Goal: Transaction & Acquisition: Book appointment/travel/reservation

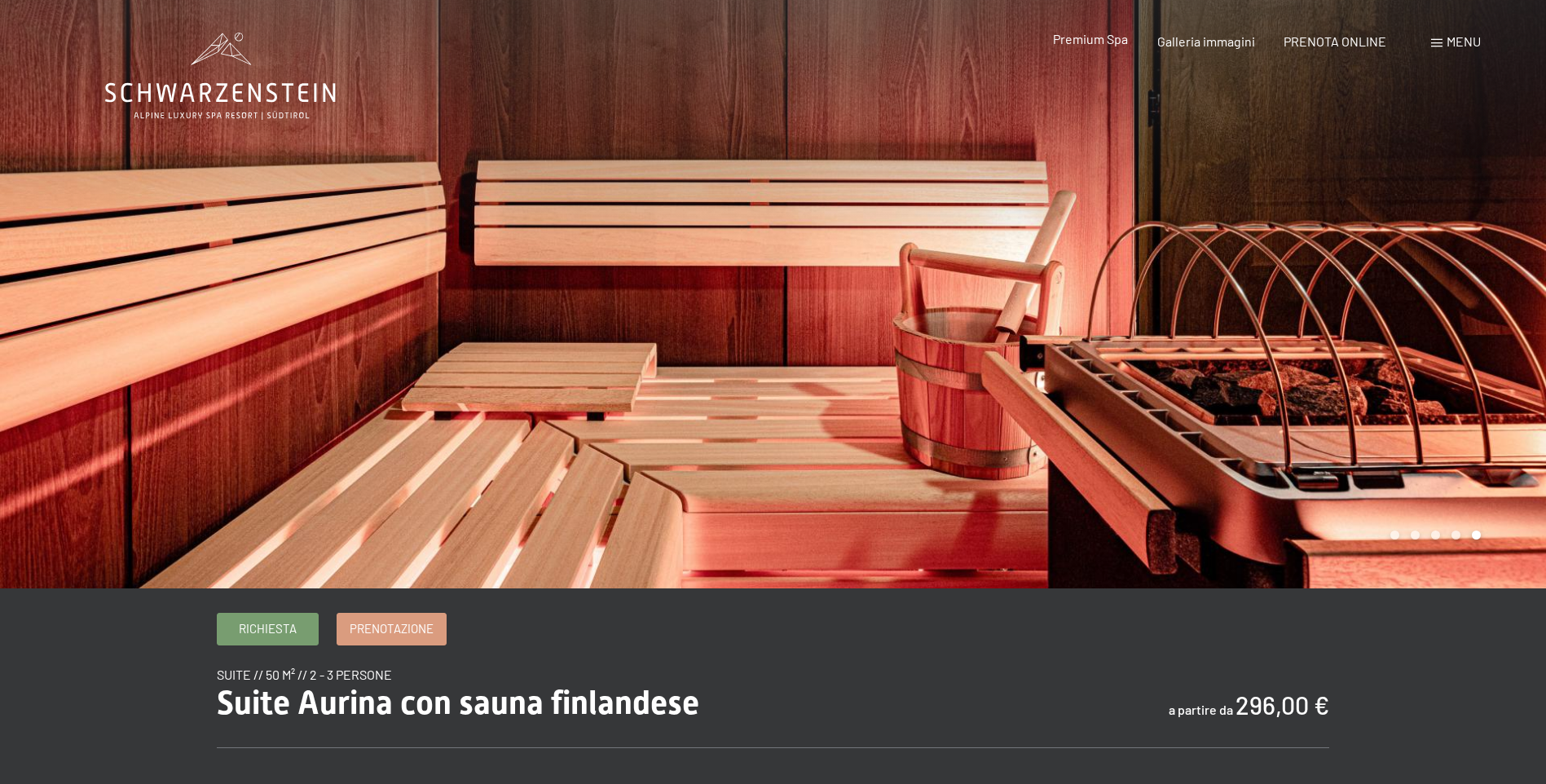
click at [1095, 41] on span "Premium Spa" at bounding box center [1090, 39] width 75 height 16
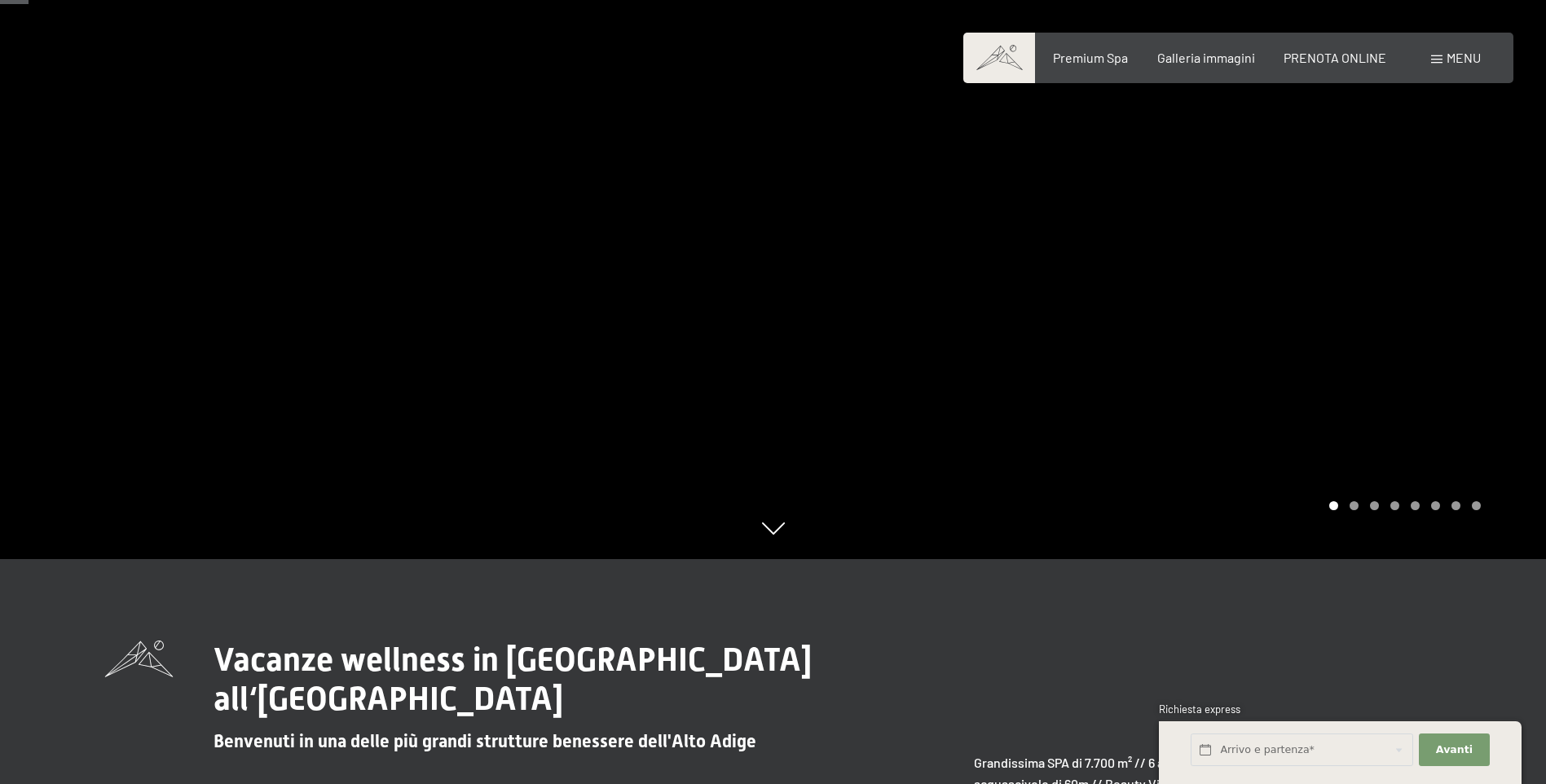
scroll to position [448, 0]
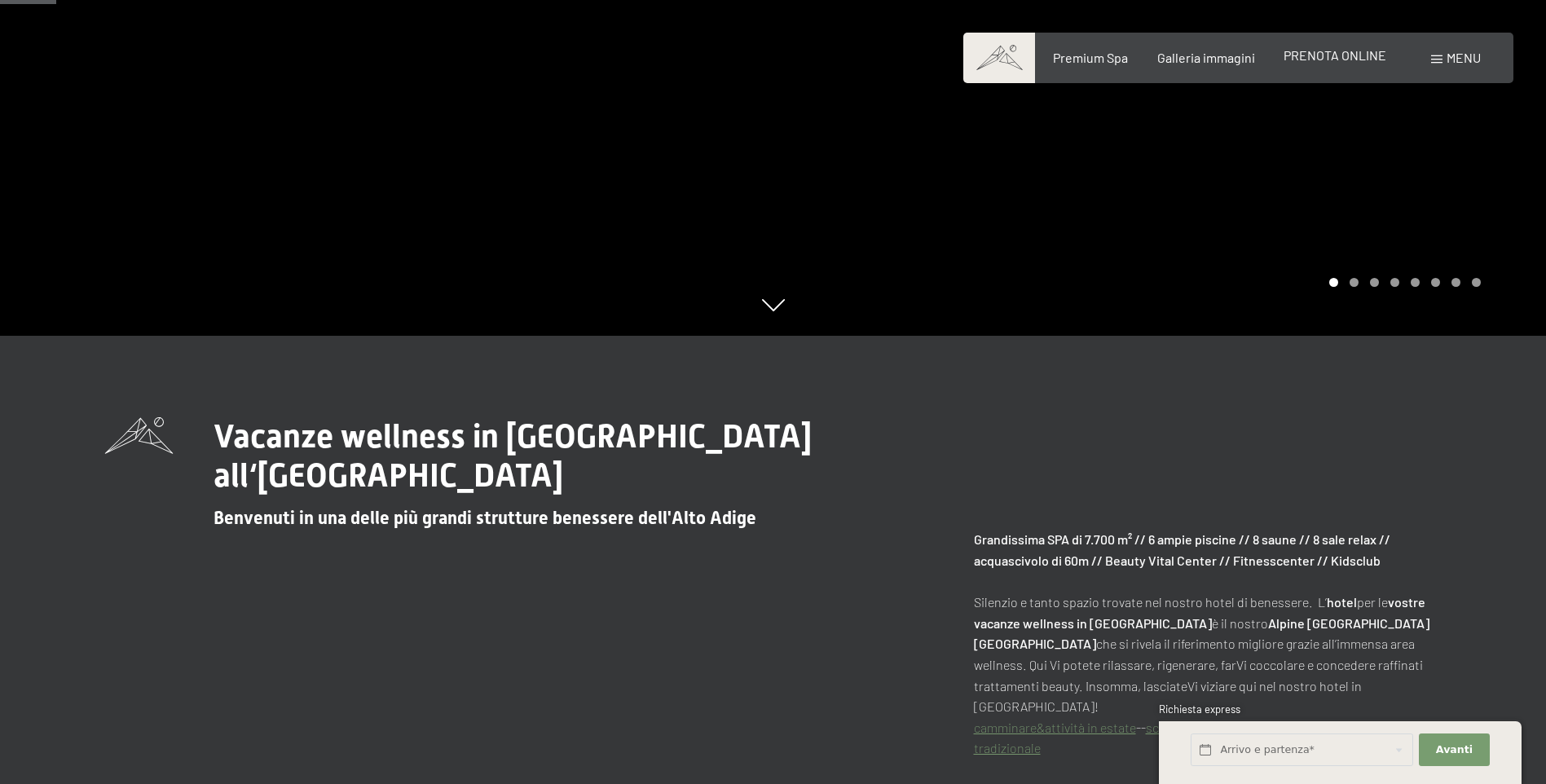
click at [1326, 62] on span "PRENOTA ONLINE" at bounding box center [1334, 54] width 102 height 16
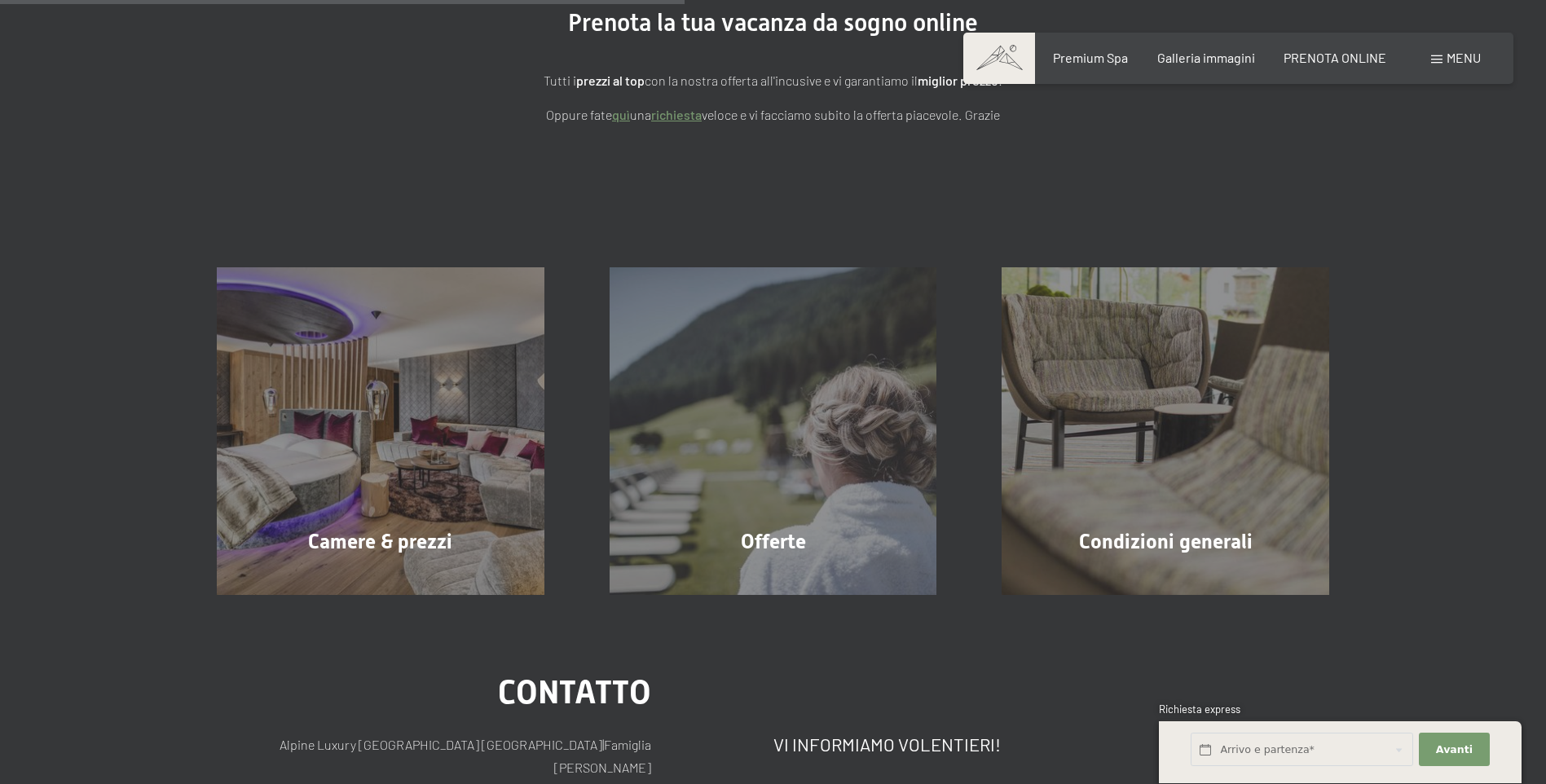
scroll to position [346, 0]
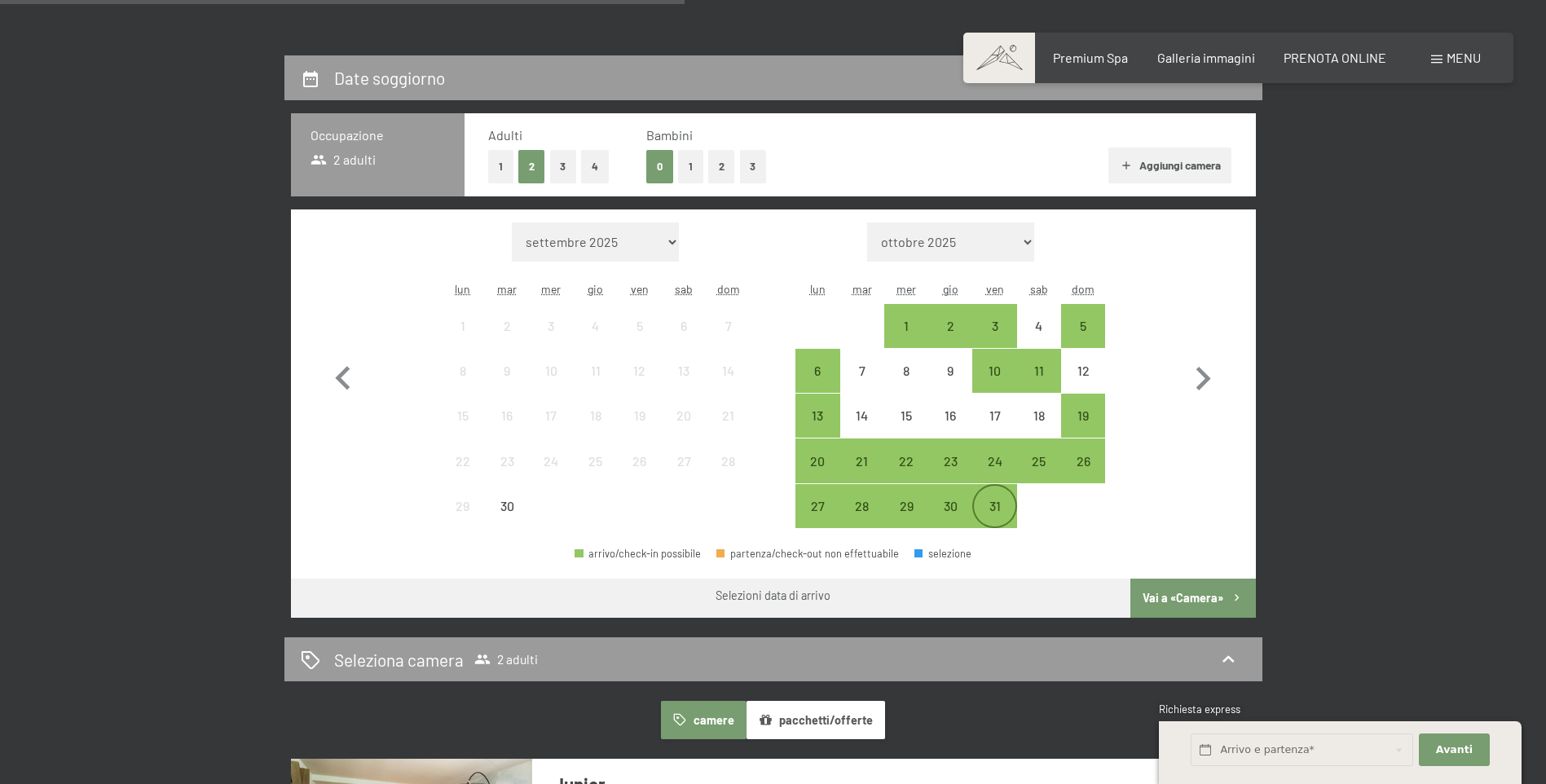
click at [984, 507] on div "31" at bounding box center [994, 520] width 41 height 41
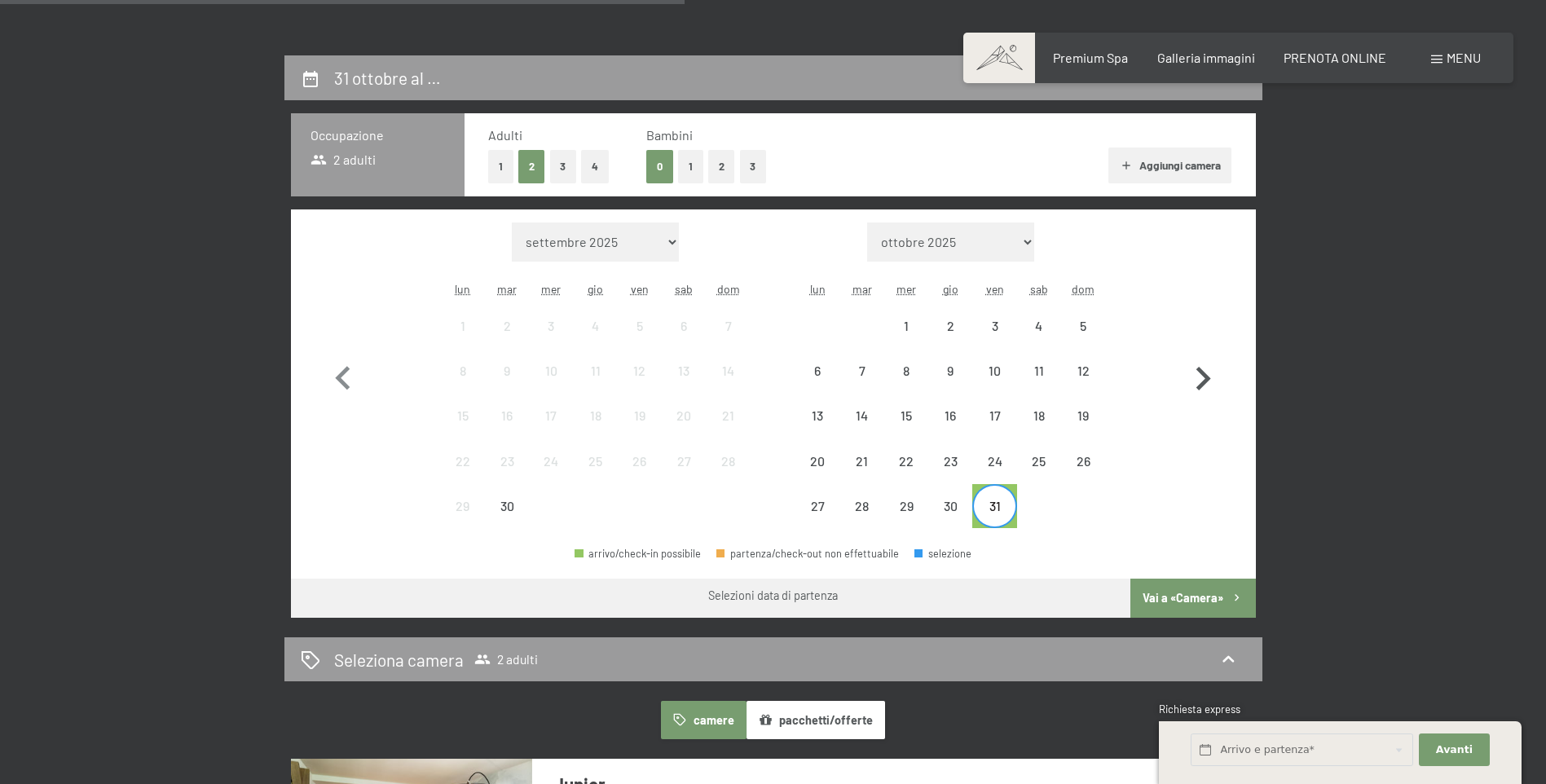
click at [1204, 375] on icon "button" at bounding box center [1203, 379] width 15 height 24
select select "2025-10-01"
select select "2025-11-01"
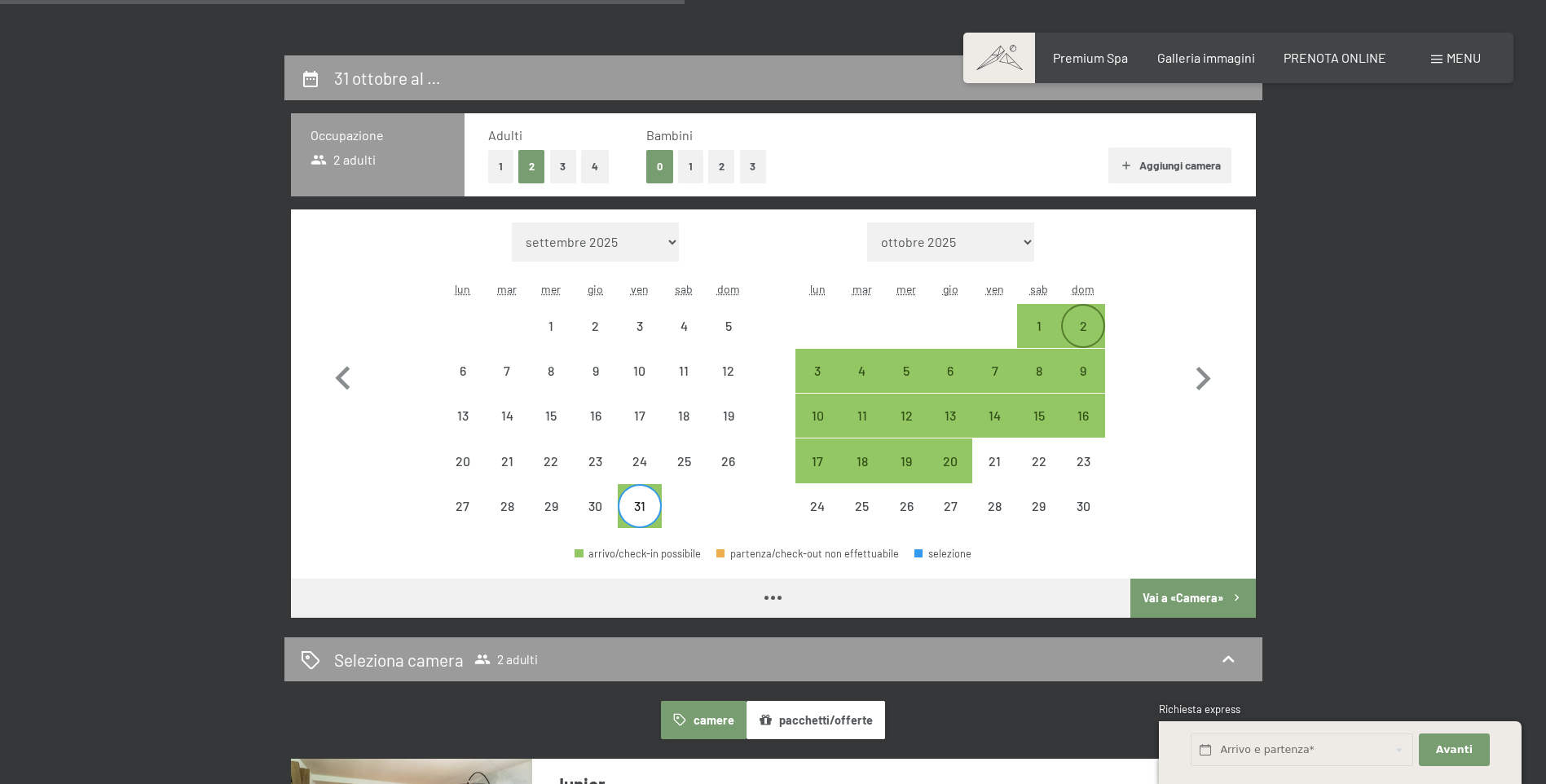
click at [1080, 327] on div "2" at bounding box center [1083, 340] width 41 height 41
select select "2025-10-01"
select select "2025-11-01"
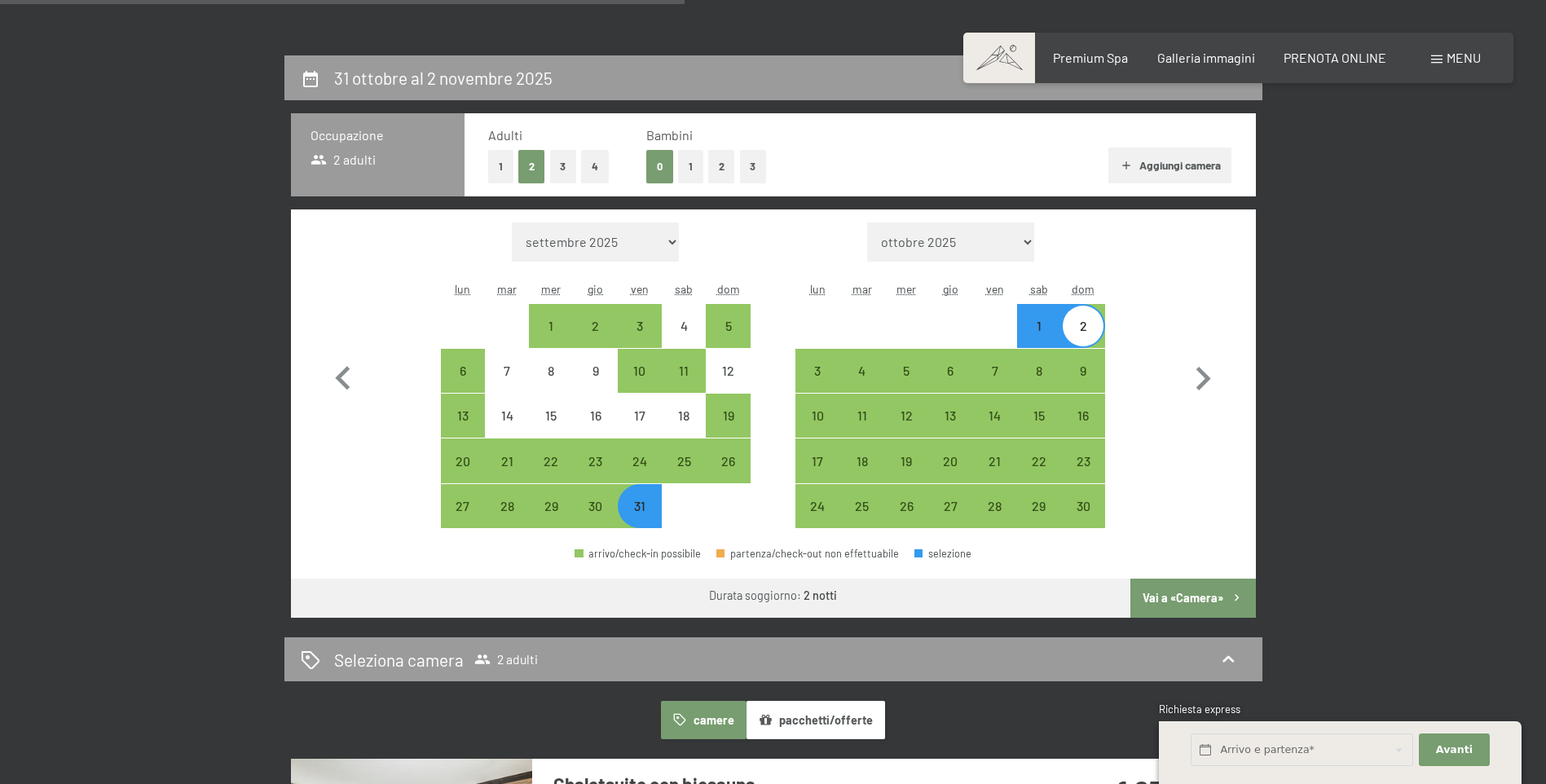
click at [1168, 588] on button "Vai a «Camera»" at bounding box center [1192, 598] width 124 height 39
select select "2025-10-01"
select select "2025-11-01"
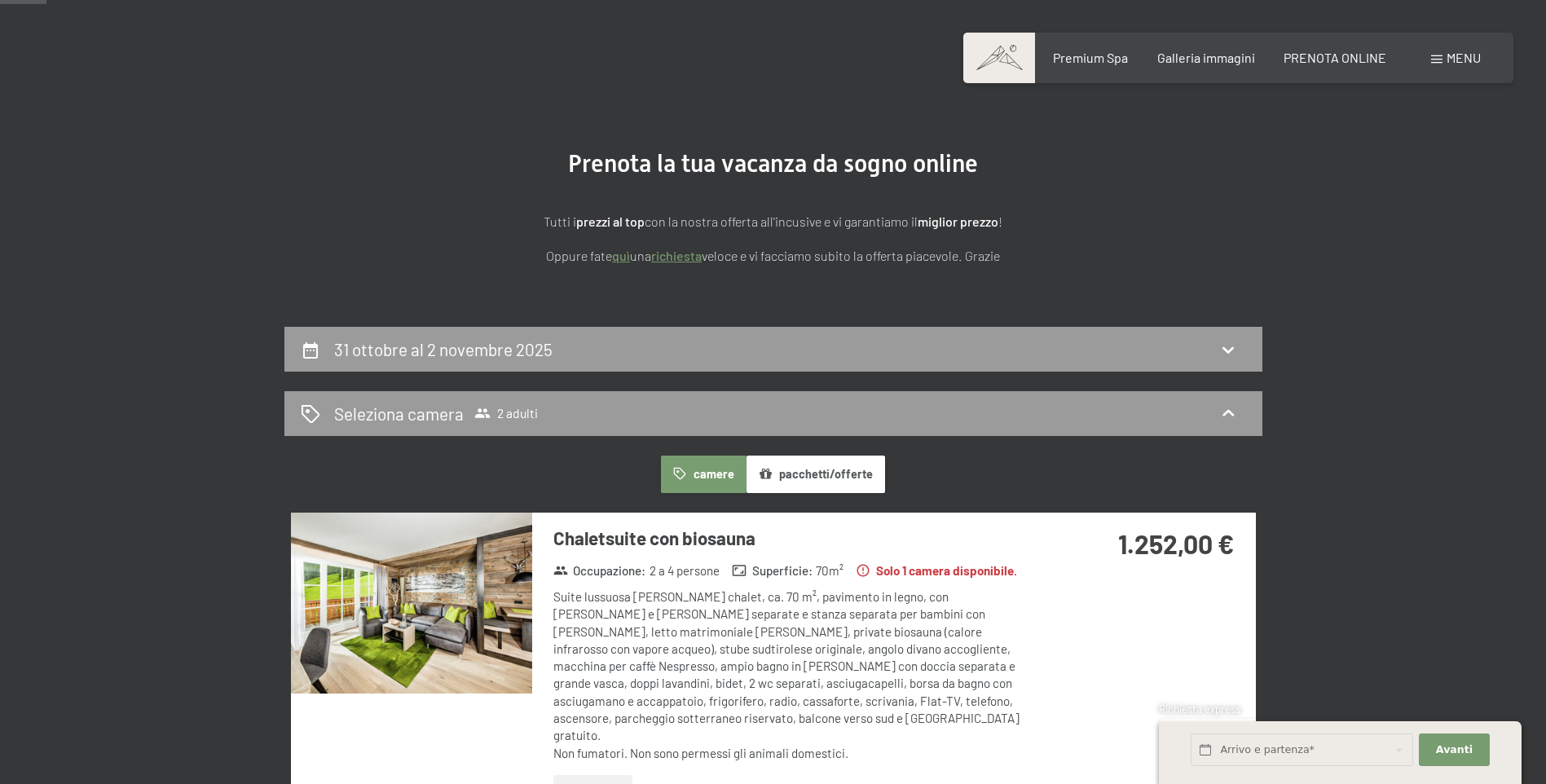
scroll to position [0, 0]
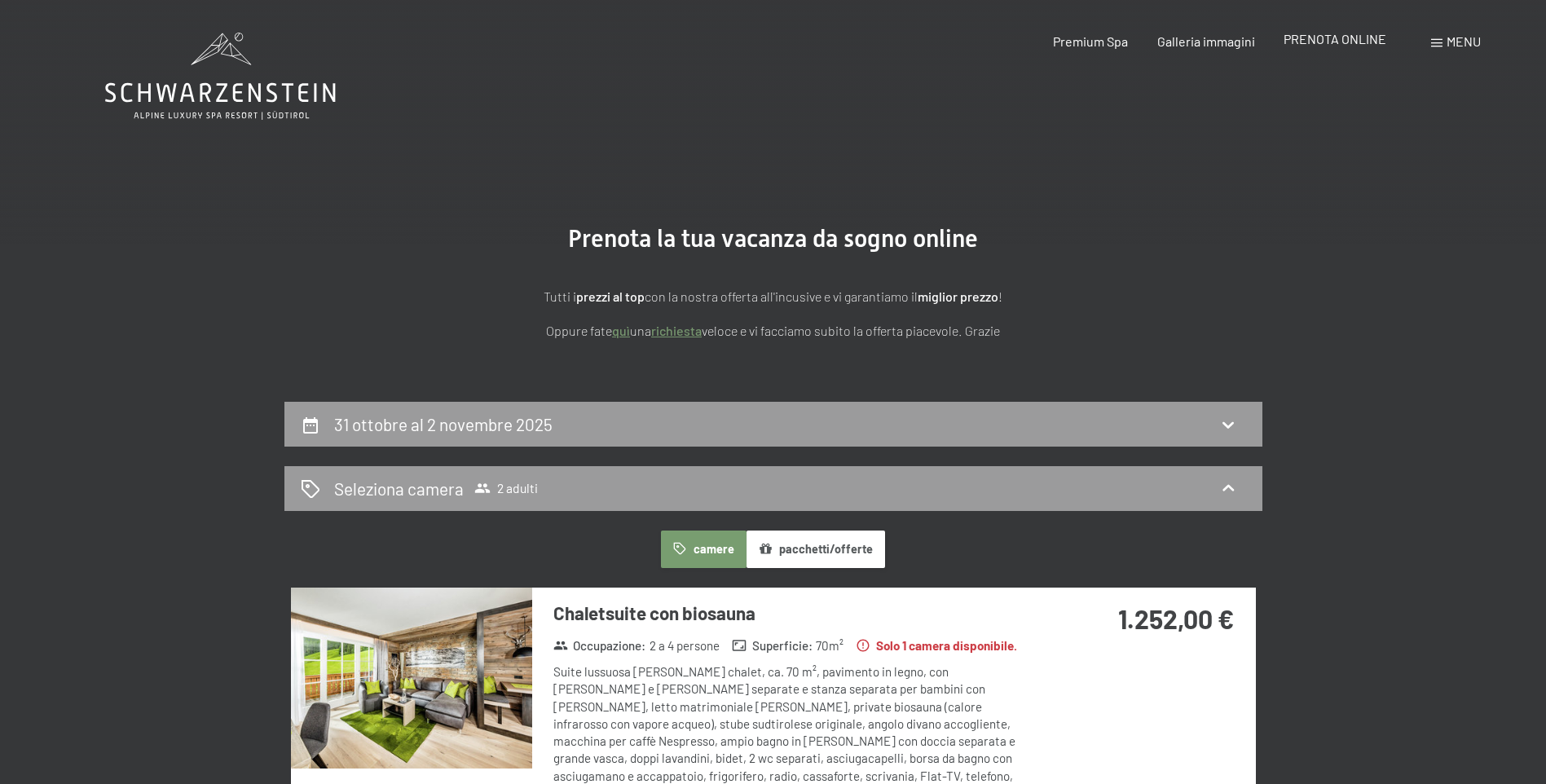
click at [1306, 39] on span "PRENOTA ONLINE" at bounding box center [1334, 39] width 102 height 16
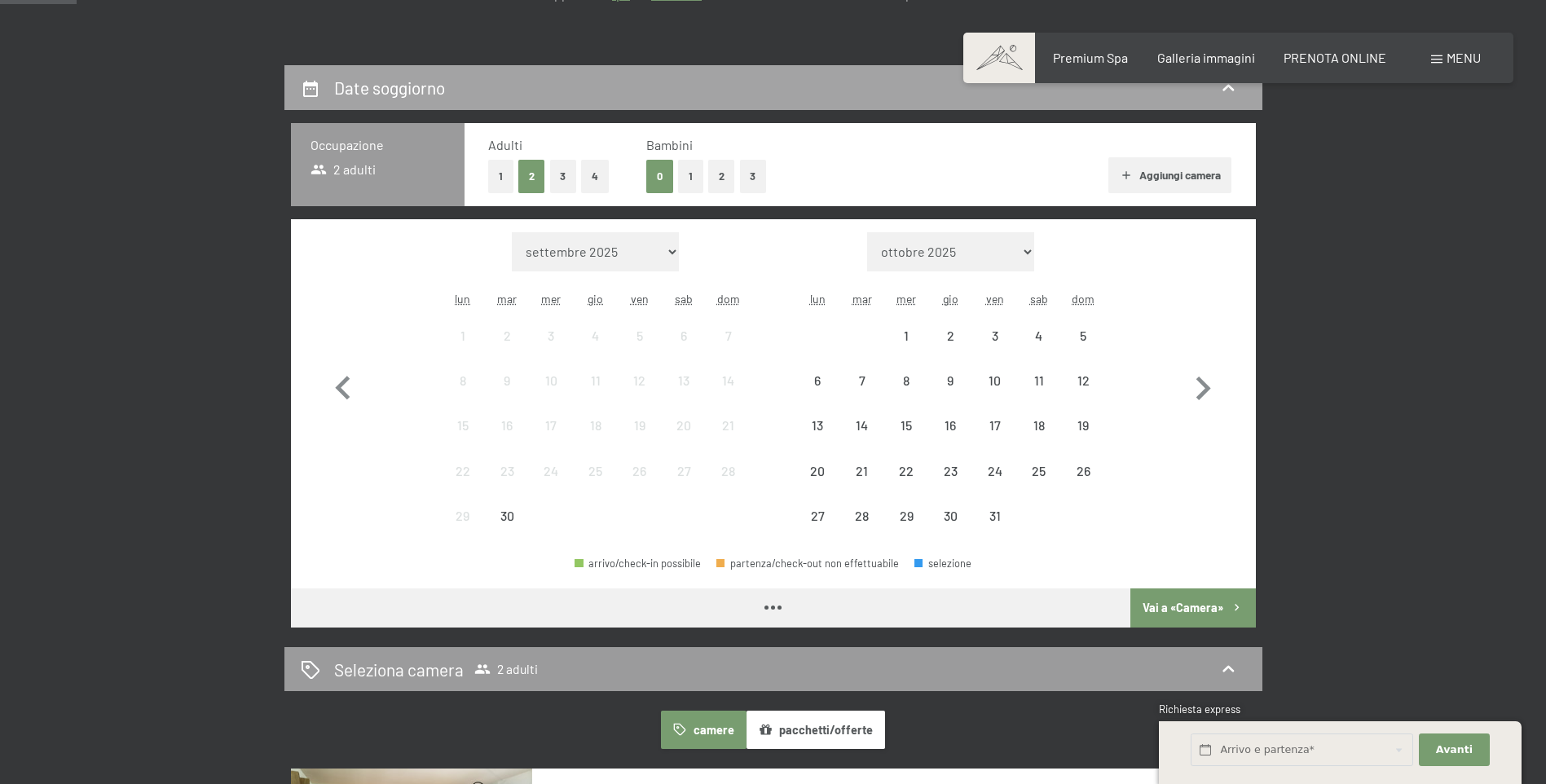
scroll to position [346, 0]
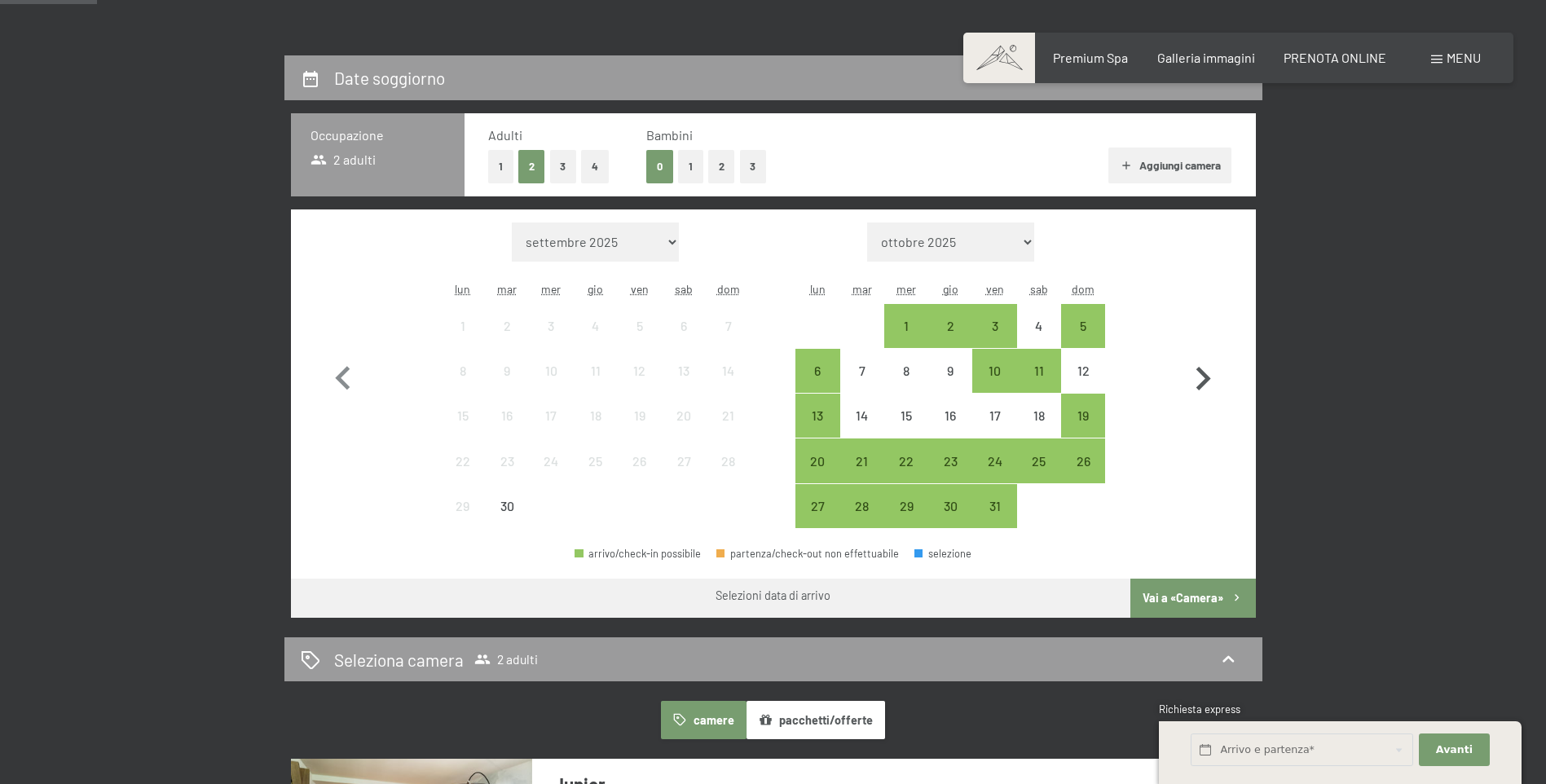
click at [1201, 369] on icon "button" at bounding box center [1202, 379] width 47 height 47
select select "[DATE]"
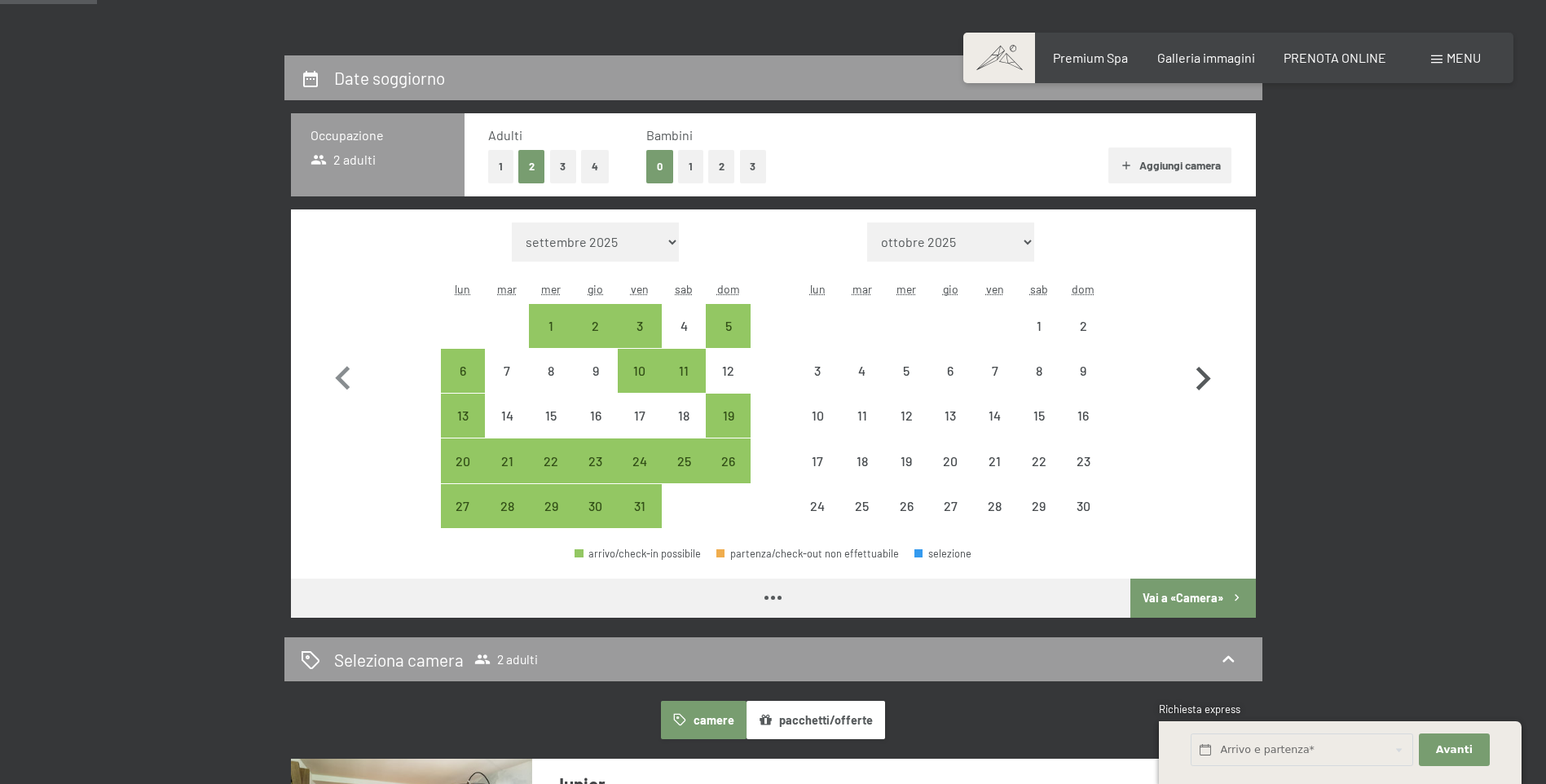
select select "[DATE]"
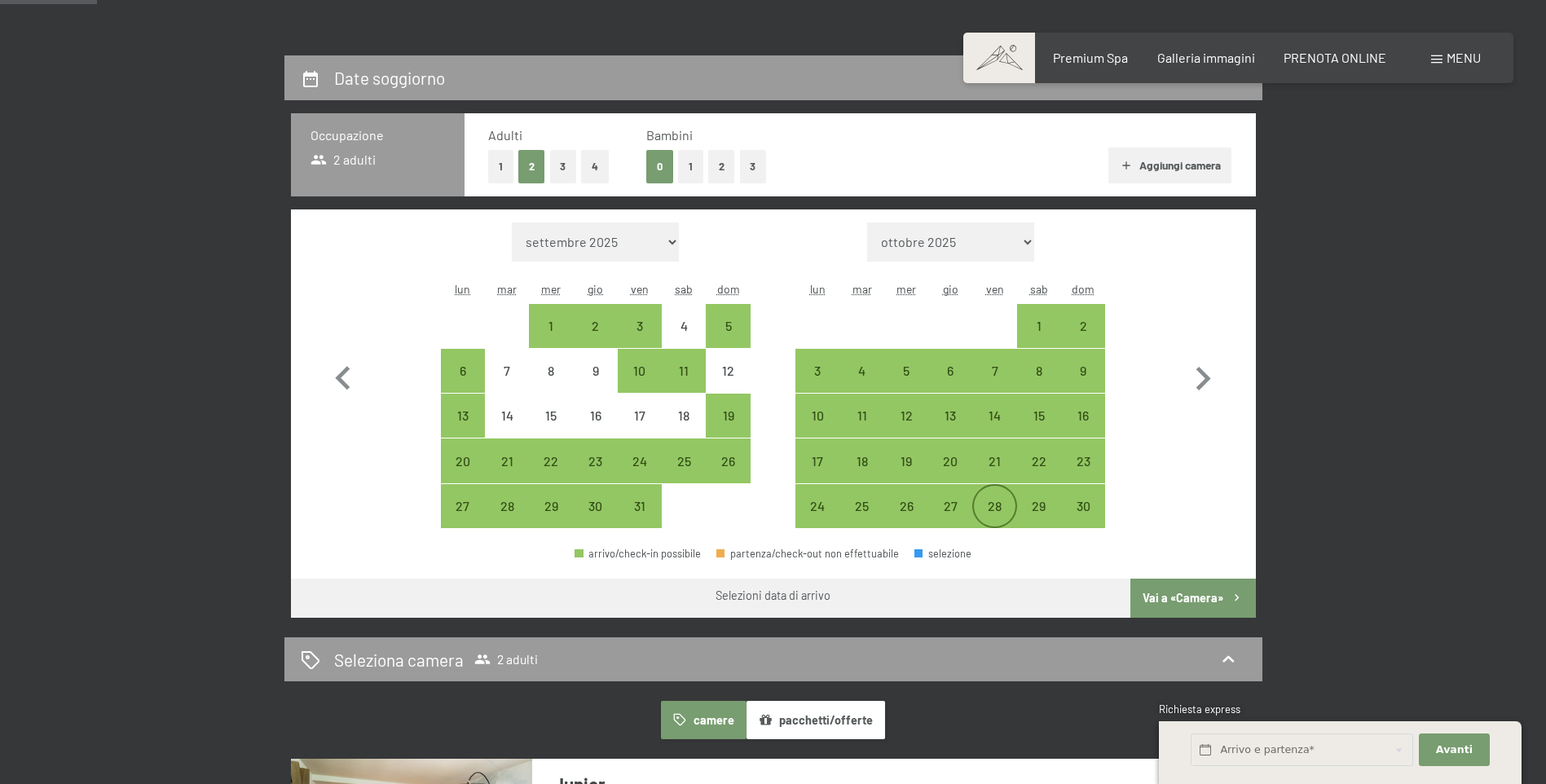
click at [1004, 512] on div "28" at bounding box center [994, 520] width 41 height 41
select select "2025-10-01"
select select "2025-11-01"
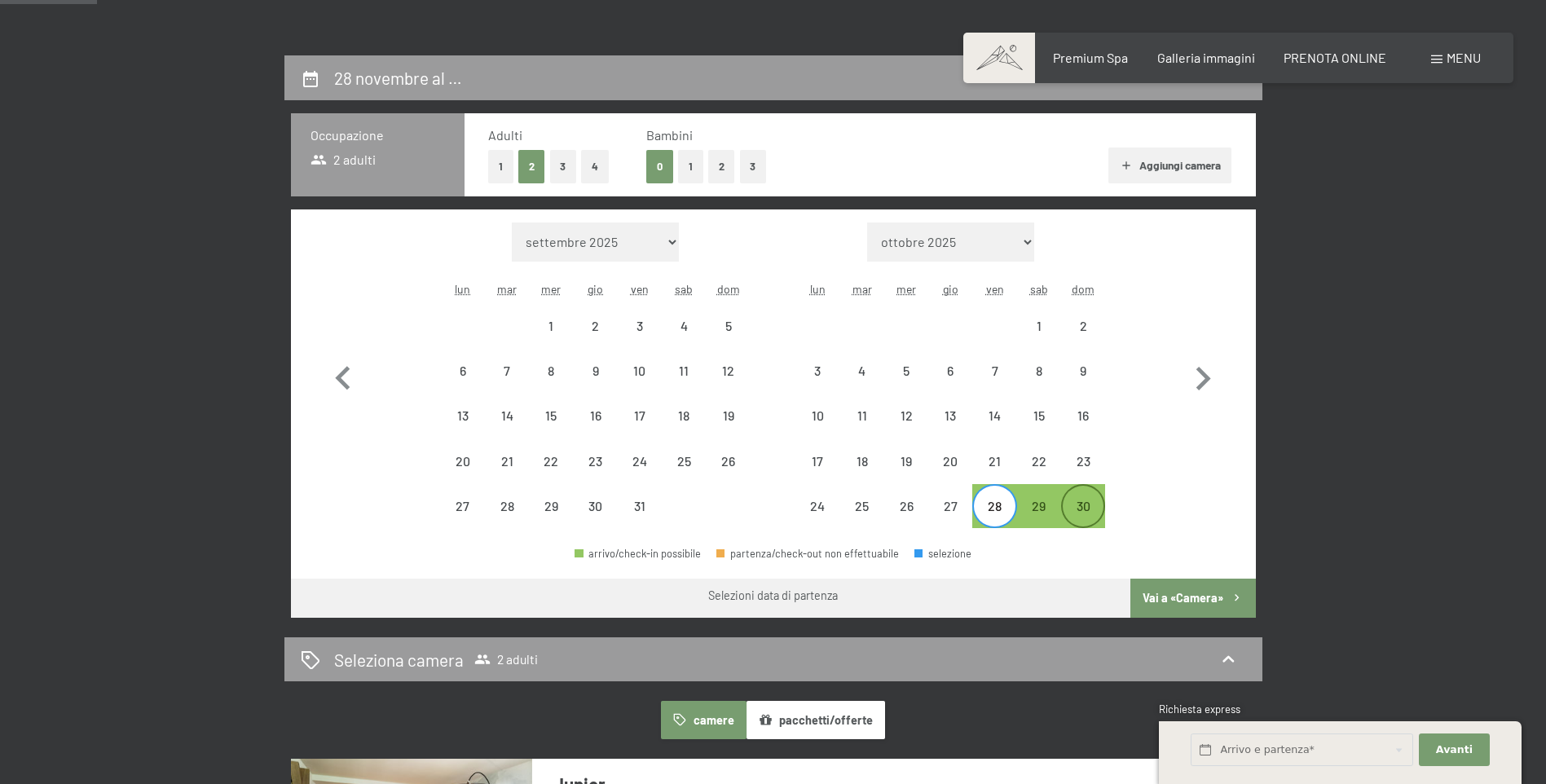
click at [1093, 517] on div "30" at bounding box center [1083, 520] width 41 height 41
select select "2025-10-01"
select select "2025-11-01"
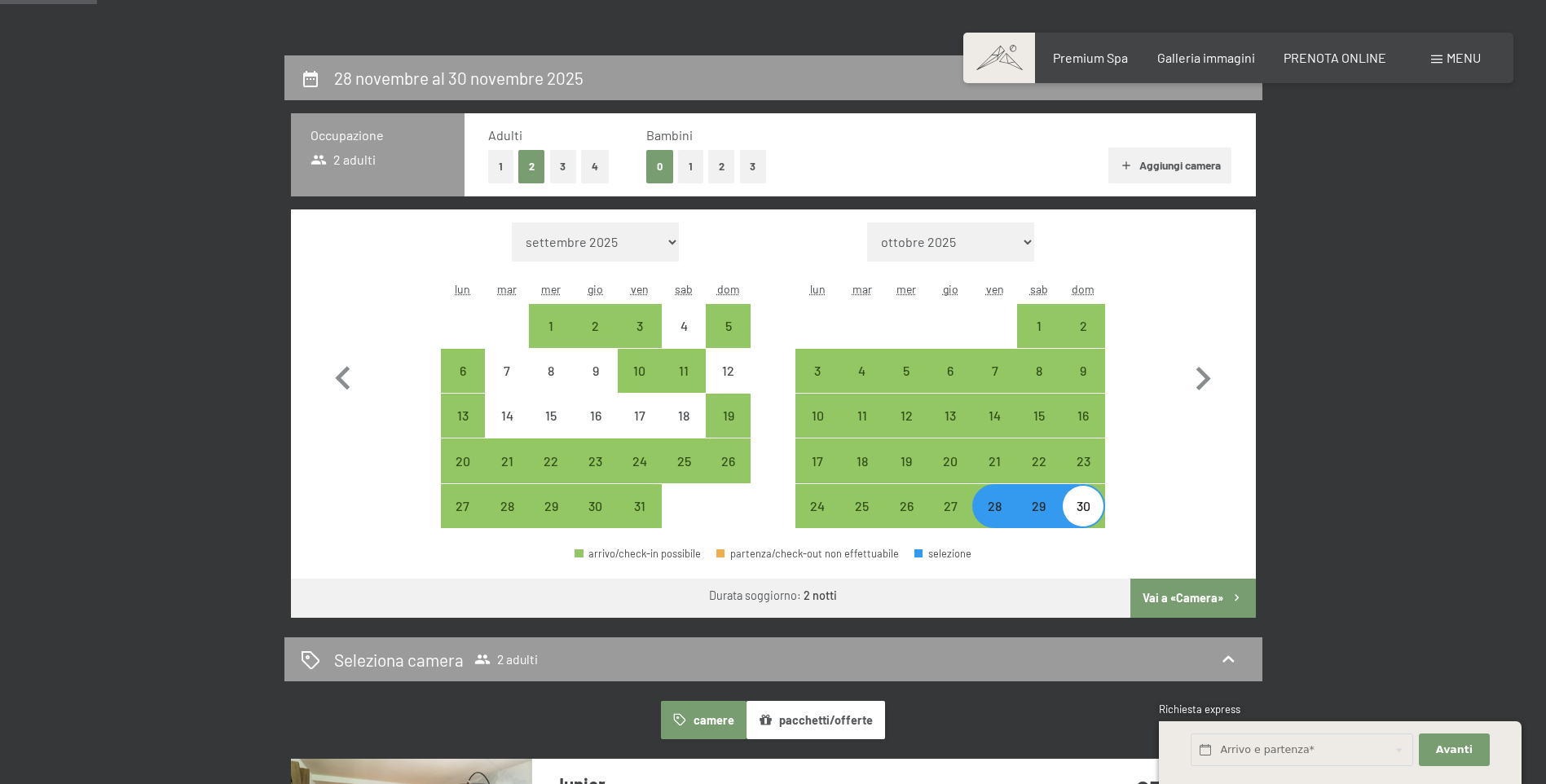
click at [1200, 598] on button "Vai a «Camera»" at bounding box center [1192, 598] width 124 height 39
select select "2025-10-01"
select select "2025-11-01"
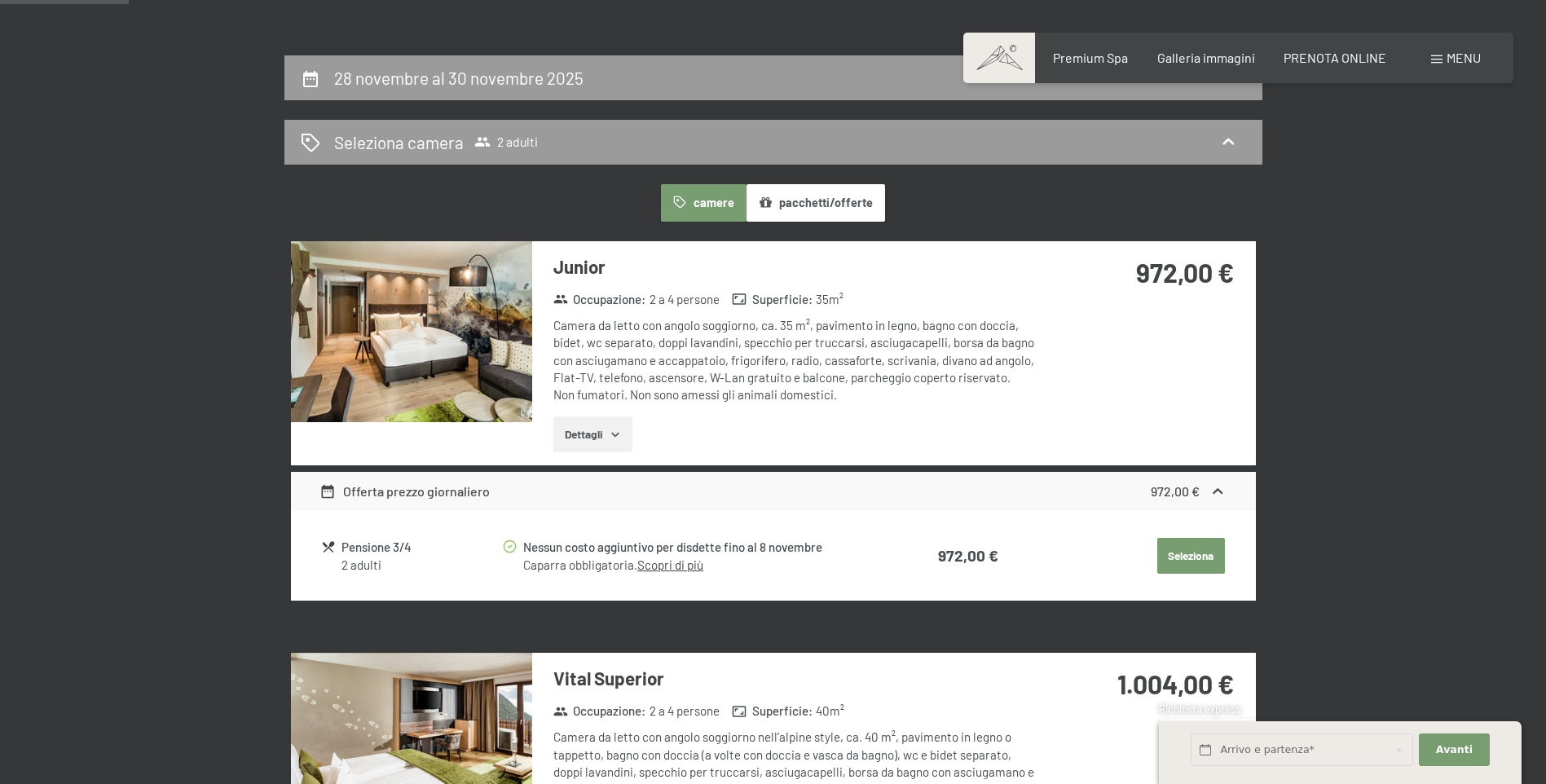
scroll to position [402, 0]
